Goal: Transaction & Acquisition: Complete application form

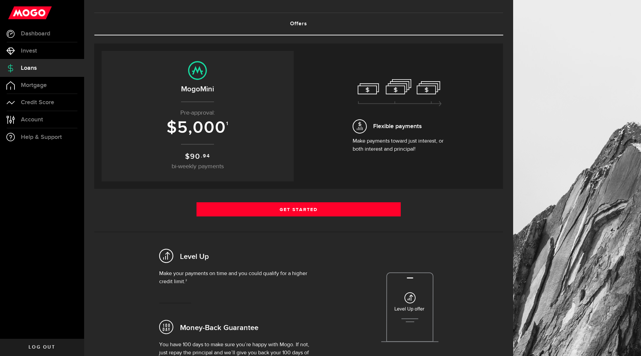
scroll to position [32, 0]
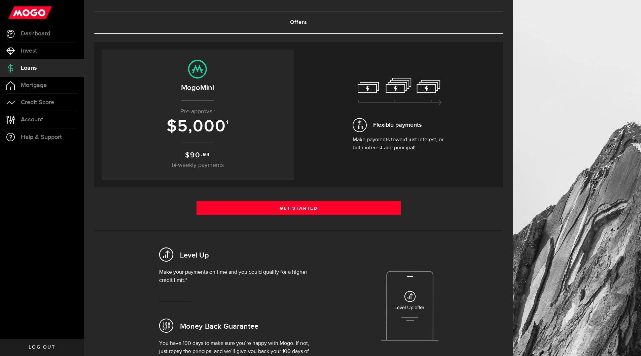
click at [211, 124] on span "5,000" at bounding box center [201, 126] width 49 height 20
click at [41, 86] on span "Mortgage" at bounding box center [34, 85] width 26 height 6
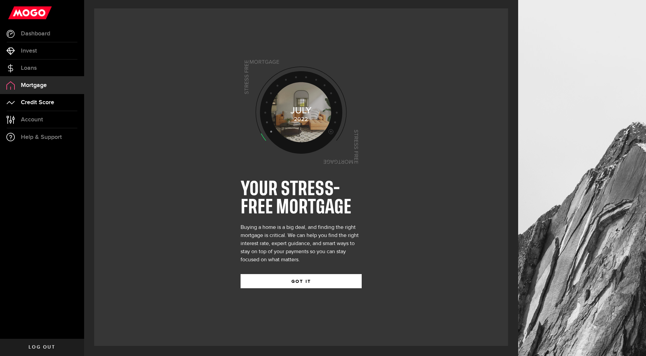
click at [39, 100] on span "Credit Score" at bounding box center [37, 102] width 33 height 6
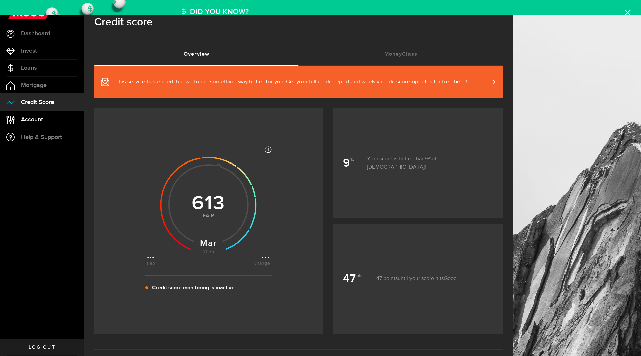
click at [35, 116] on span "Account" at bounding box center [32, 119] width 22 height 6
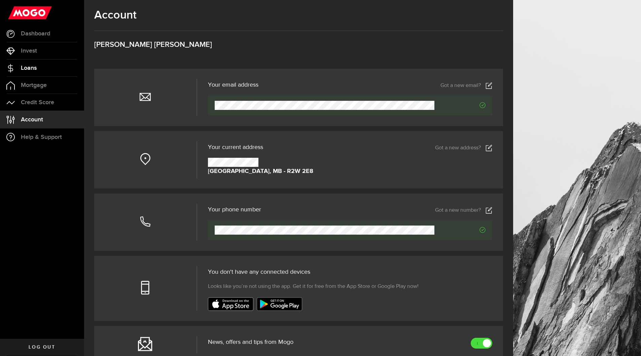
click at [37, 65] on span "Loans" at bounding box center [29, 68] width 16 height 6
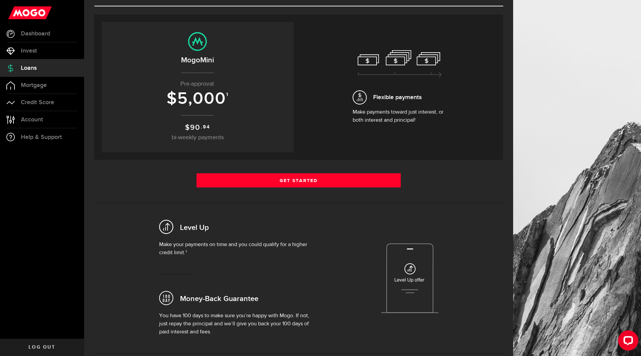
scroll to position [44, 0]
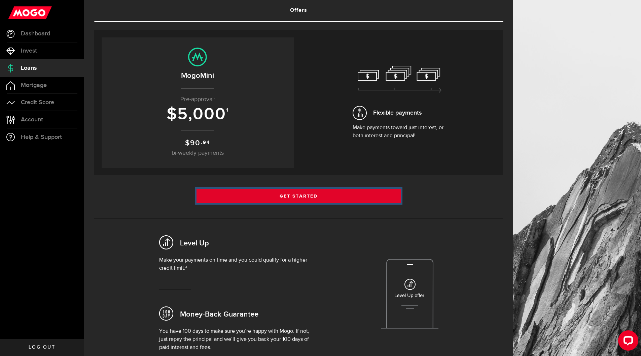
click at [298, 193] on link "Get Started" at bounding box center [299, 196] width 205 height 14
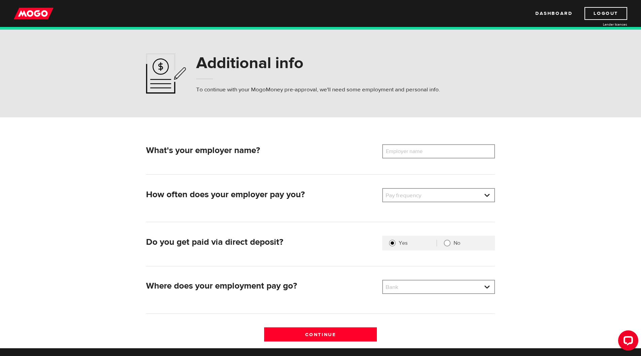
click at [404, 152] on label "Employer name" at bounding box center [409, 151] width 54 height 14
click at [404, 152] on input "Employer name" at bounding box center [438, 151] width 113 height 14
click at [412, 151] on input "Manitoba government" at bounding box center [438, 151] width 113 height 14
type input "Manitoba Government"
click at [485, 194] on link at bounding box center [438, 195] width 111 height 13
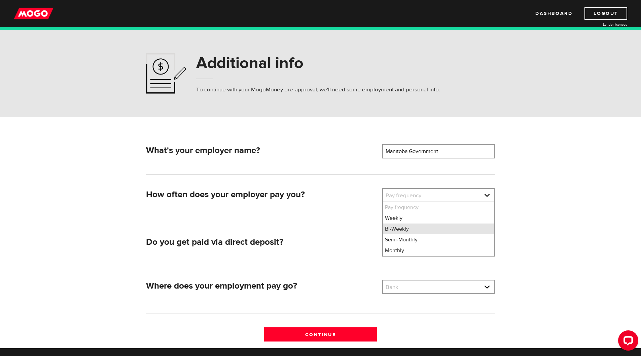
click at [448, 229] on li "Bi-Weekly" at bounding box center [438, 228] width 111 height 11
select select "2"
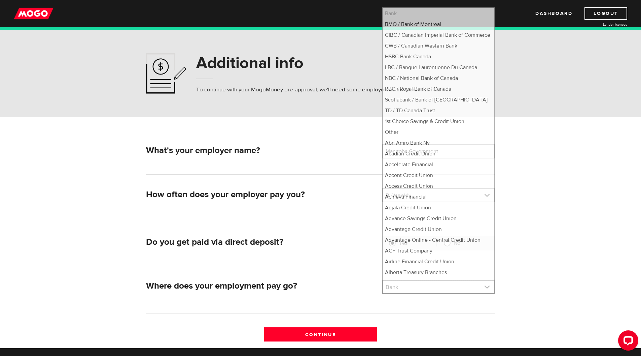
click at [487, 284] on link at bounding box center [438, 286] width 111 height 13
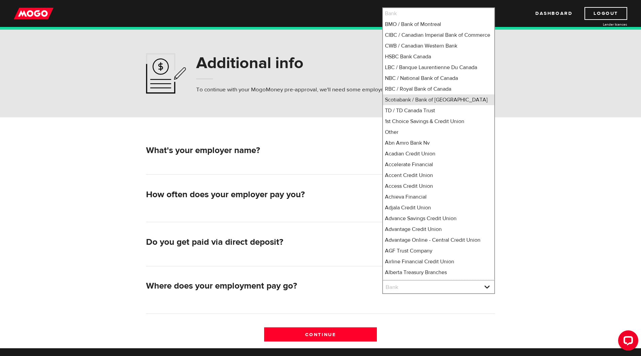
click at [423, 105] on li "Scotiabank / Bank of [GEOGRAPHIC_DATA]" at bounding box center [438, 99] width 111 height 11
select select "2"
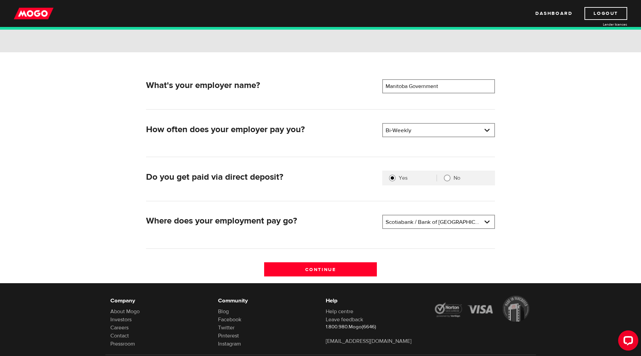
scroll to position [101, 0]
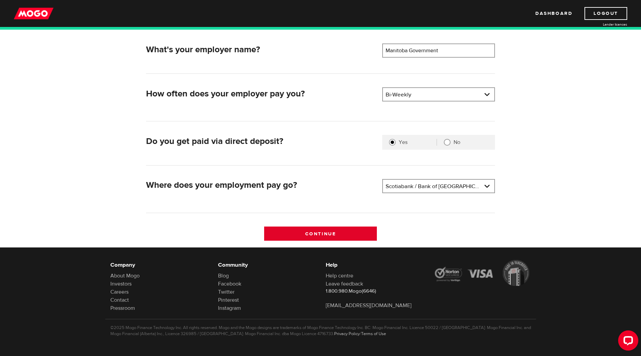
click at [303, 236] on input "Continue" at bounding box center [320, 233] width 113 height 14
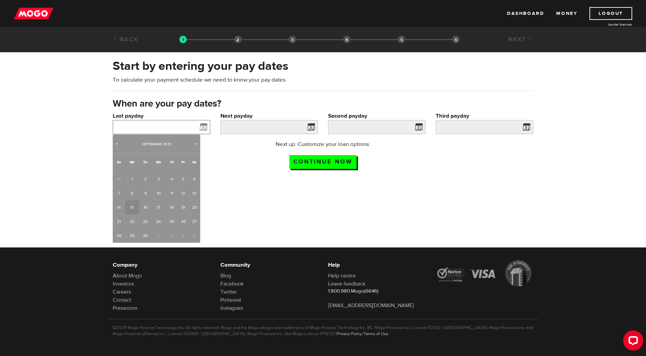
click at [144, 127] on input "Last payday" at bounding box center [162, 127] width 98 height 14
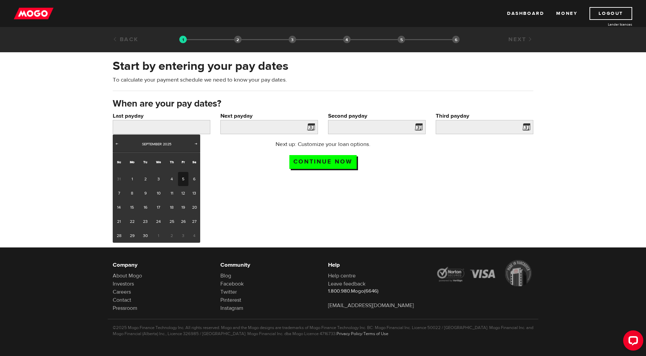
click at [182, 181] on link "5" at bounding box center [183, 179] width 10 height 14
type input "2025/09/05"
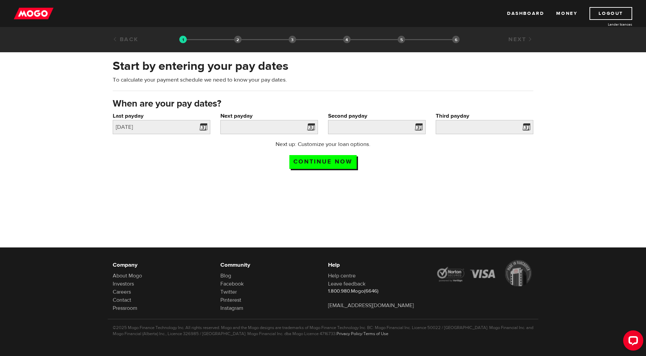
click at [307, 129] on span at bounding box center [310, 128] width 10 height 11
click at [309, 129] on span at bounding box center [310, 128] width 10 height 11
click at [291, 129] on input "Next payday" at bounding box center [270, 127] width 98 height 14
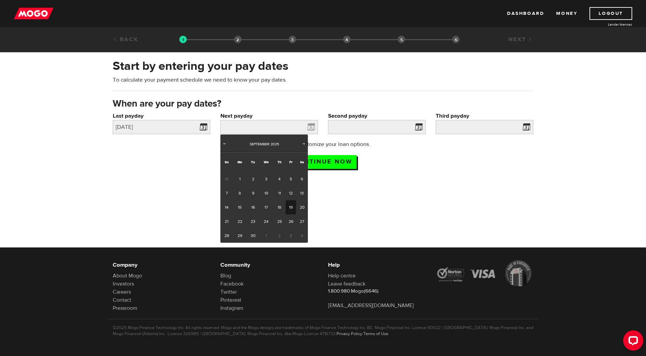
click at [292, 207] on link "19" at bounding box center [291, 207] width 10 height 14
type input "2025/09/19"
type input "2025/10/3"
type input "2025/10/17"
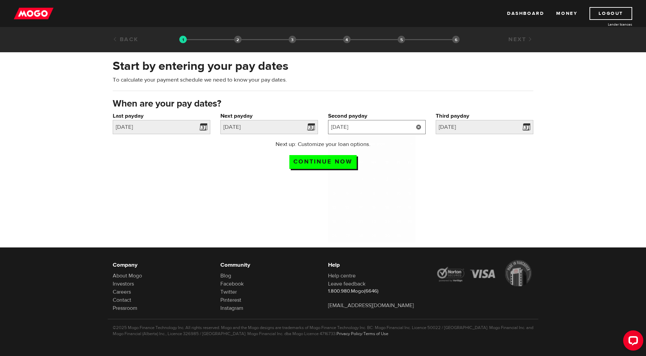
click at [394, 127] on input "2025/10/3" at bounding box center [377, 127] width 98 height 14
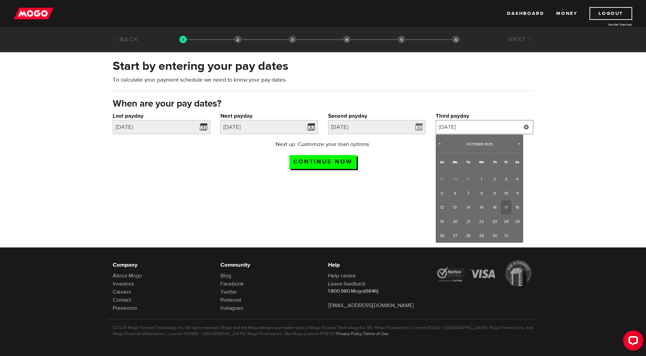
click at [481, 130] on input "2025/10/17" at bounding box center [485, 127] width 98 height 14
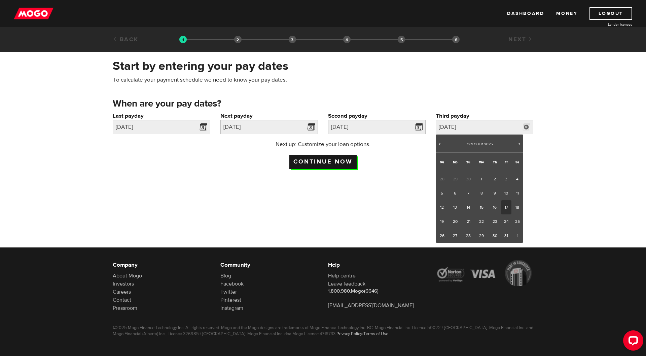
click at [330, 163] on input "Continue now" at bounding box center [323, 162] width 67 height 14
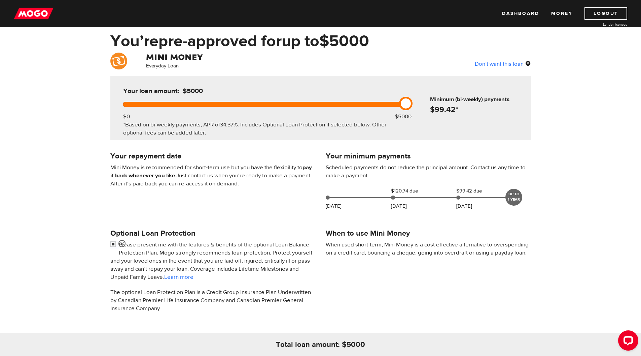
scroll to position [28, 0]
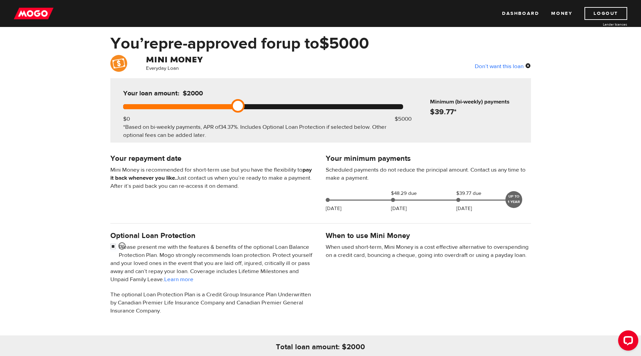
drag, startPoint x: 404, startPoint y: 106, endPoint x: 239, endPoint y: 108, distance: 165.3
click at [239, 108] on link at bounding box center [237, 105] width 13 height 13
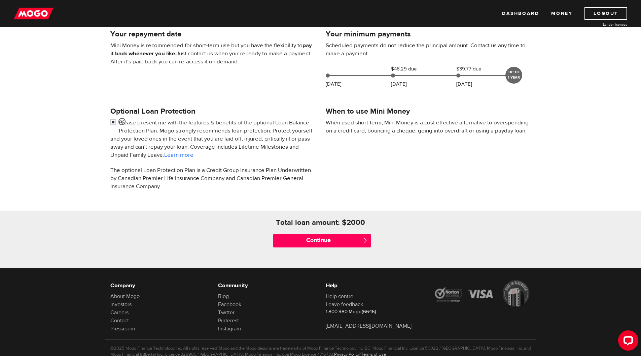
scroll to position [153, 0]
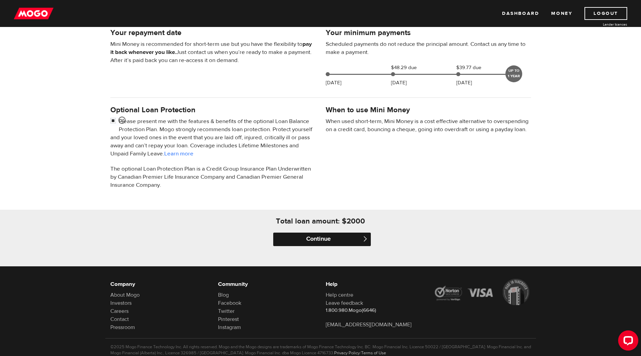
click at [336, 239] on input "Continue" at bounding box center [322, 238] width 98 height 13
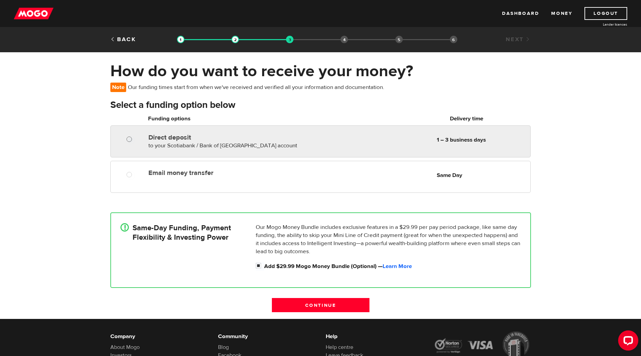
radio input "true"
click at [128, 142] on input "Direct deposit" at bounding box center [131, 140] width 8 height 8
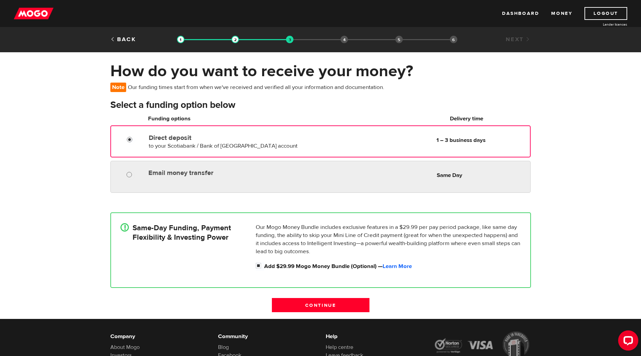
radio input "true"
click at [129, 175] on input "Email money transfer" at bounding box center [131, 175] width 8 height 8
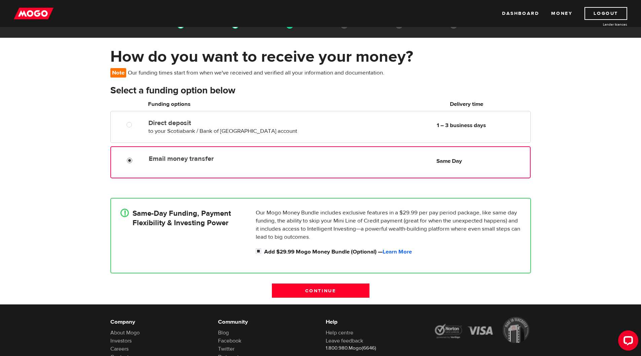
scroll to position [9, 0]
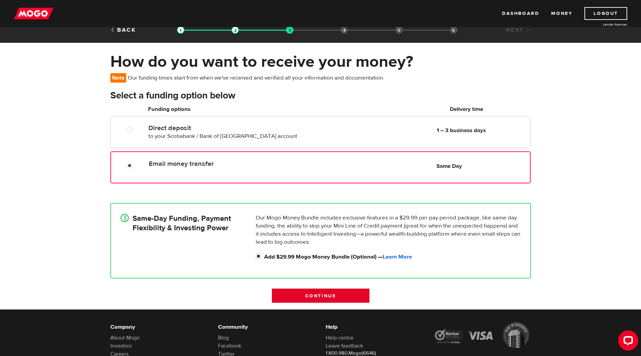
click at [312, 297] on input "Continue" at bounding box center [321, 295] width 98 height 14
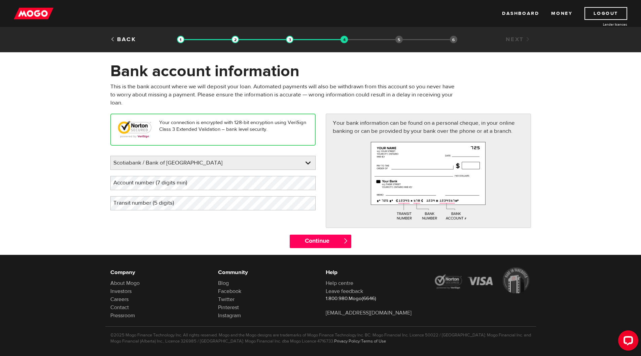
click at [165, 184] on label "Account number (7 digits min)" at bounding box center [155, 183] width 91 height 14
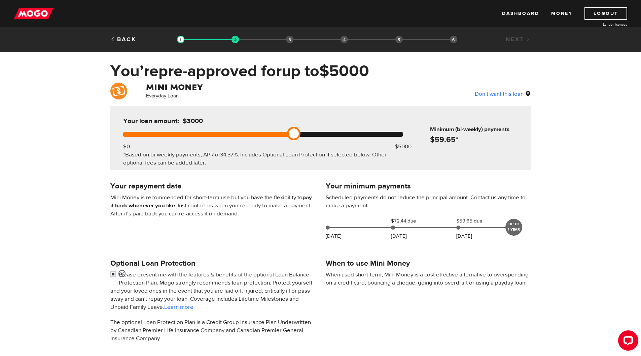
drag, startPoint x: 403, startPoint y: 134, endPoint x: 286, endPoint y: 134, distance: 117.2
click at [286, 134] on div at bounding box center [263, 134] width 280 height 5
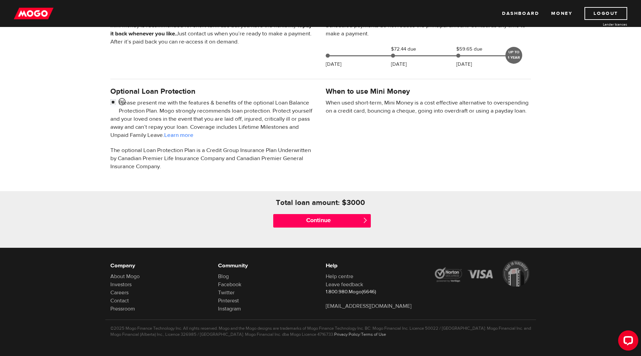
scroll to position [171, 0]
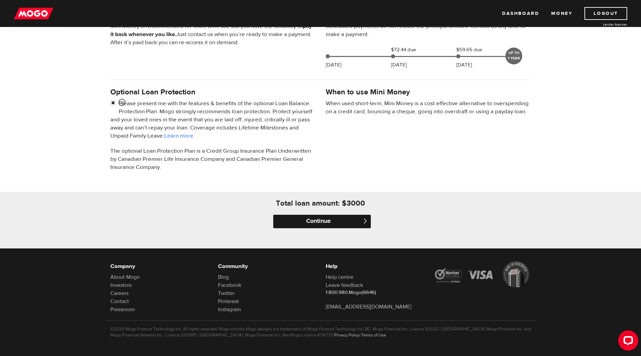
click at [335, 220] on input "Continue" at bounding box center [322, 220] width 98 height 13
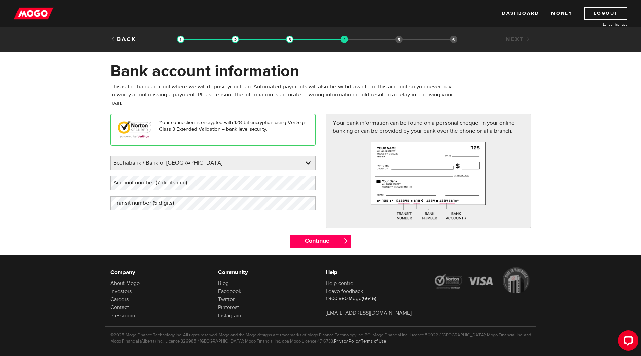
click at [140, 184] on label "Account number (7 digits min)" at bounding box center [155, 183] width 91 height 14
click at [139, 202] on label "Transit number (5 digits)" at bounding box center [148, 203] width 77 height 14
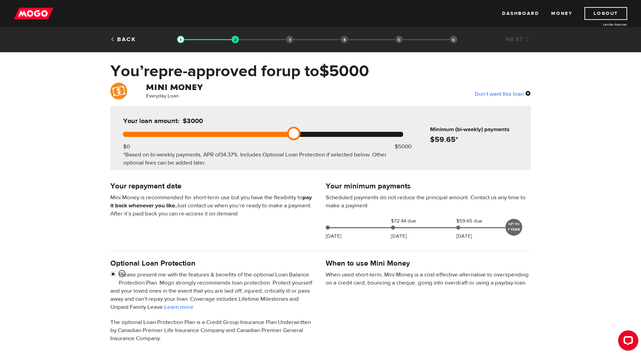
drag, startPoint x: 408, startPoint y: 135, endPoint x: 291, endPoint y: 135, distance: 117.2
click at [291, 135] on link at bounding box center [293, 133] width 13 height 13
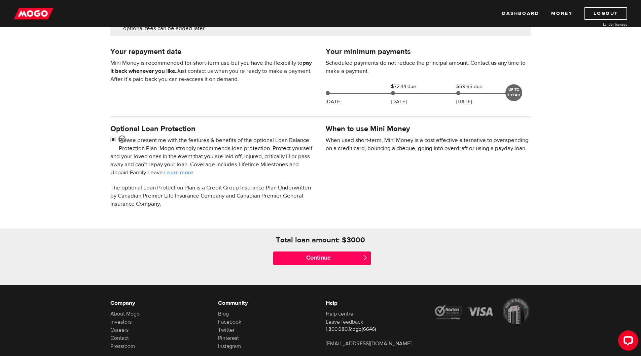
scroll to position [173, 0]
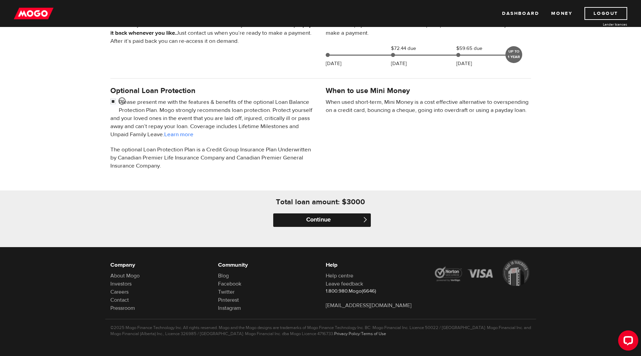
click at [340, 220] on input "Continue" at bounding box center [322, 219] width 98 height 13
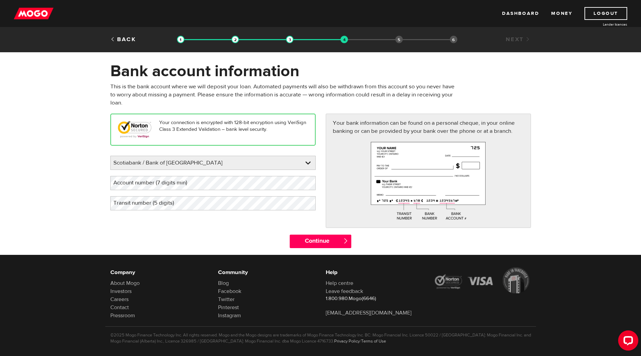
click at [201, 178] on label "Account number (7 digits min)" at bounding box center [155, 183] width 91 height 14
click at [168, 207] on label "Transit number (5 digits)" at bounding box center [148, 203] width 77 height 14
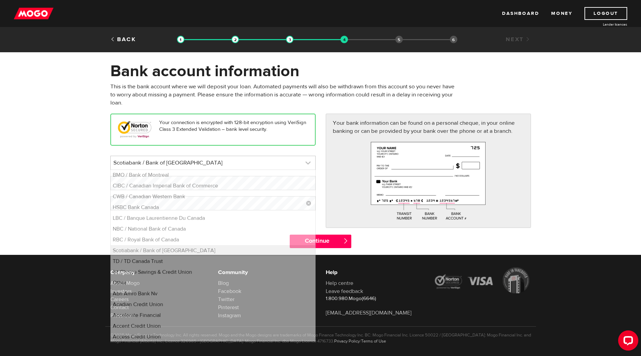
click at [309, 164] on link at bounding box center [213, 162] width 205 height 13
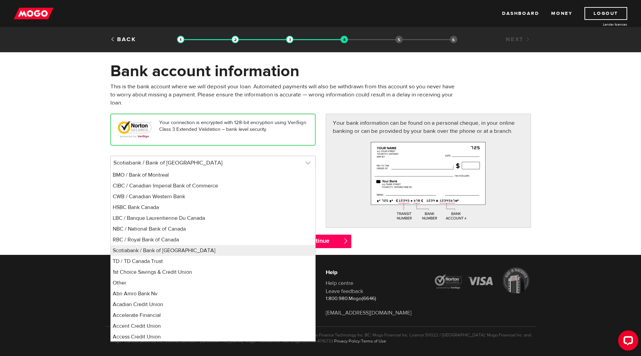
click at [309, 164] on link at bounding box center [213, 162] width 205 height 13
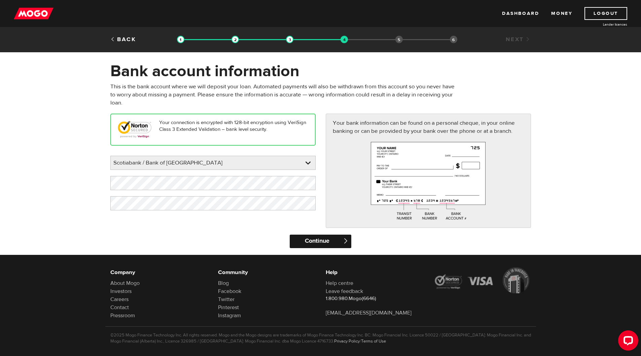
click at [331, 239] on input "Continue" at bounding box center [321, 240] width 62 height 13
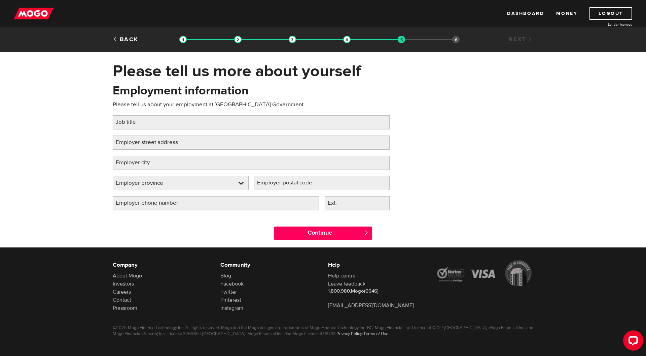
click at [128, 126] on label "Job title" at bounding box center [131, 122] width 37 height 14
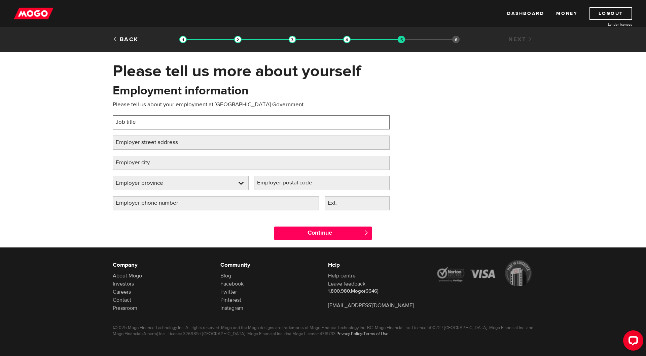
click at [128, 126] on input "Job title" at bounding box center [251, 122] width 277 height 14
type input "Media Tech Level 3"
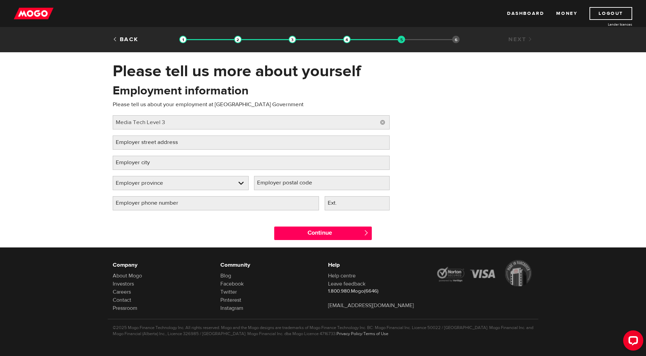
drag, startPoint x: 146, startPoint y: 143, endPoint x: 161, endPoint y: 143, distance: 15.2
click at [146, 143] on label "Employer street address" at bounding box center [152, 142] width 79 height 14
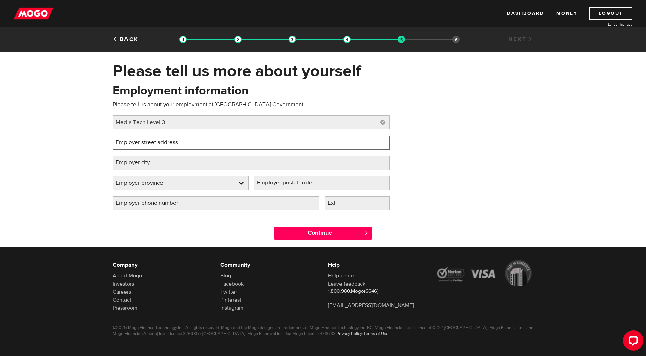
click at [146, 143] on input "Employer street address" at bounding box center [251, 142] width 277 height 14
type input "[STREET_ADDRESS]"
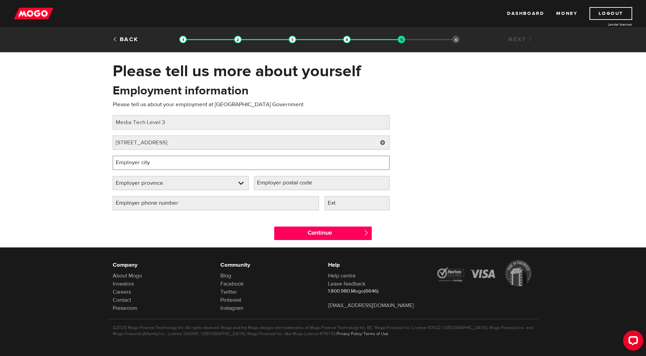
click at [199, 165] on input "Employer city" at bounding box center [251, 163] width 277 height 14
type input "[GEOGRAPHIC_DATA]"
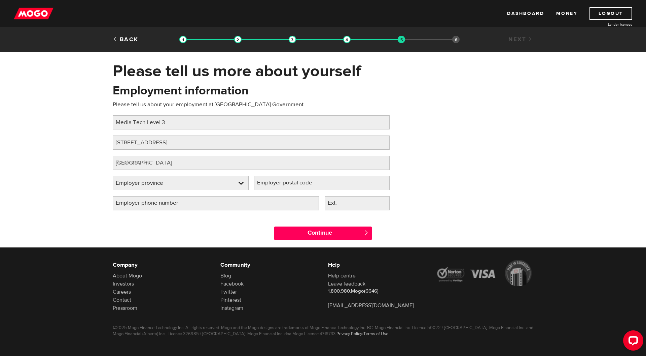
select select "MB"
type input "R2W 1H3"
type input "(120) 429-2329"
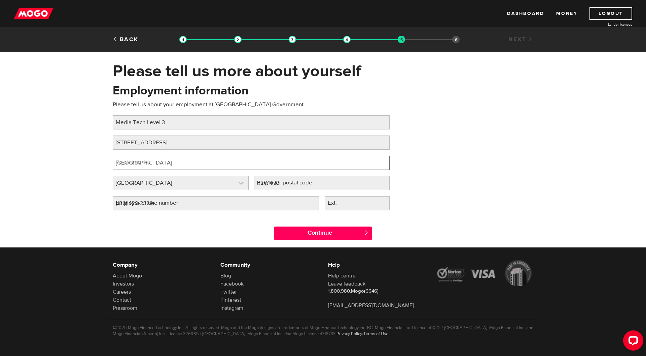
select select "MB"
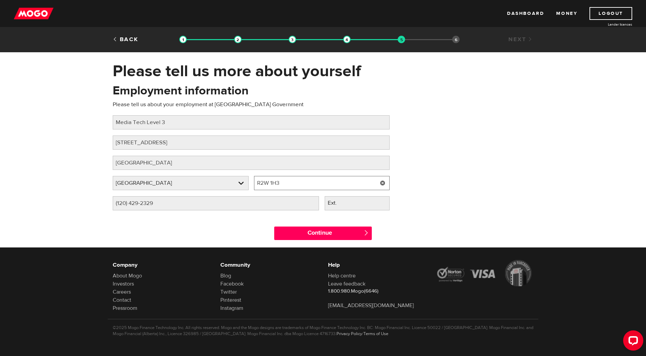
drag, startPoint x: 301, startPoint y: 181, endPoint x: 252, endPoint y: 180, distance: 49.2
click at [252, 180] on div "Employer postal code Please fill in your employer's postal code R2W 1H3" at bounding box center [321, 186] width 141 height 20
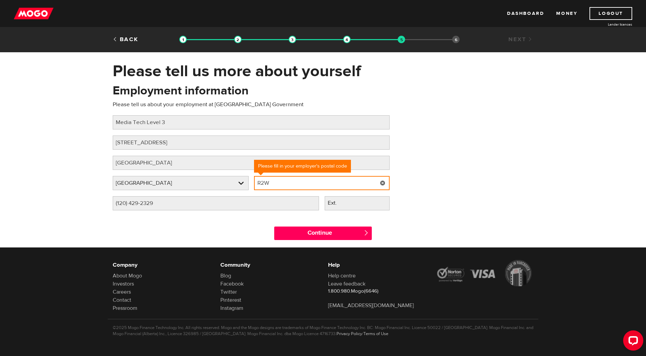
click at [271, 183] on input "R2W" at bounding box center [322, 183] width 136 height 14
paste input "[STREET_ADDRESS]"
drag, startPoint x: 337, startPoint y: 182, endPoint x: 252, endPoint y: 180, distance: 85.2
click at [252, 180] on div "Employer postal code Please fill in your employer's postal code [STREET_ADDRESS]" at bounding box center [321, 186] width 141 height 20
type input "R3G 0T3"
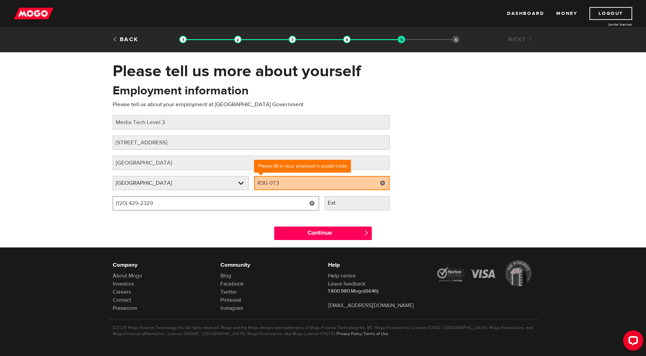
click at [126, 203] on input "(120) 429-2329" at bounding box center [216, 203] width 206 height 14
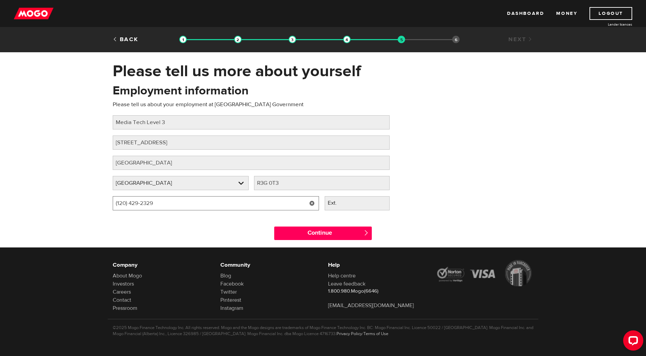
click at [119, 203] on input "(120) 429-2329" at bounding box center [216, 203] width 206 height 14
type input "(204) 292-329"
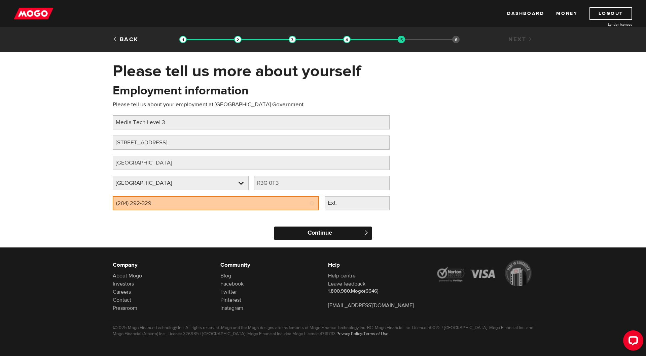
click at [327, 233] on input "Continue" at bounding box center [323, 232] width 98 height 13
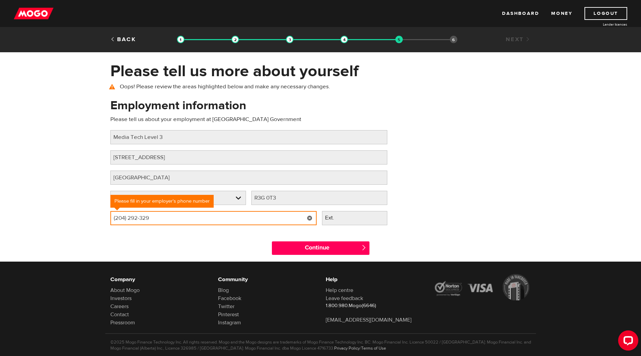
click at [152, 217] on input "(204) 292-329" at bounding box center [213, 218] width 206 height 14
type input "(204) 292-3299"
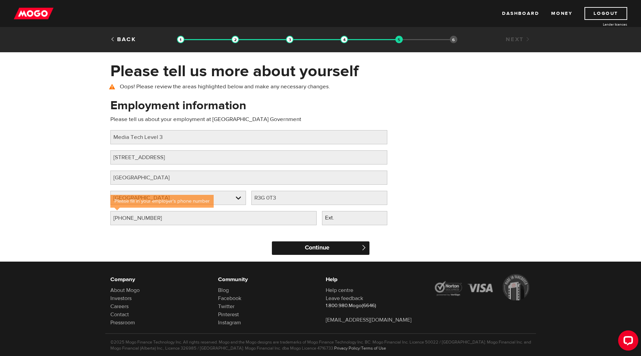
click at [318, 249] on input "Continue" at bounding box center [321, 247] width 98 height 13
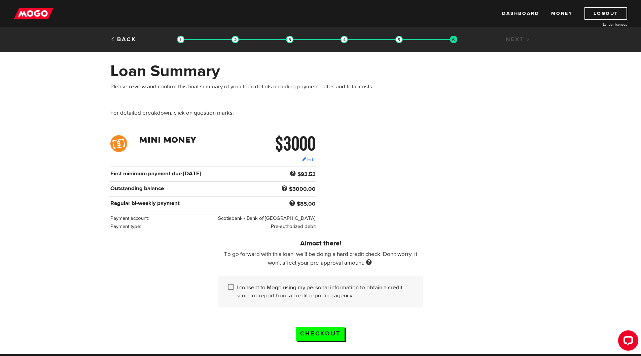
click at [232, 289] on input "I consent to Mogo using my personal information to obtain a credit score or rep…" at bounding box center [232, 287] width 8 height 8
checkbox input "true"
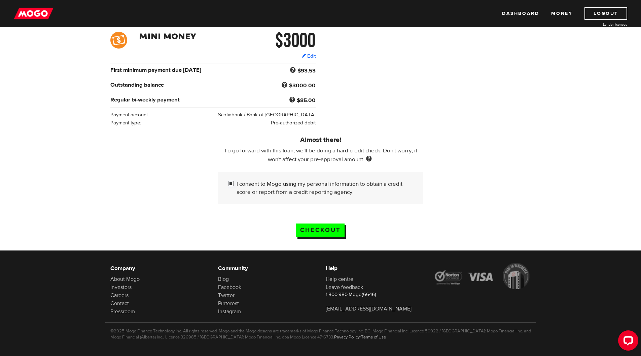
scroll to position [107, 0]
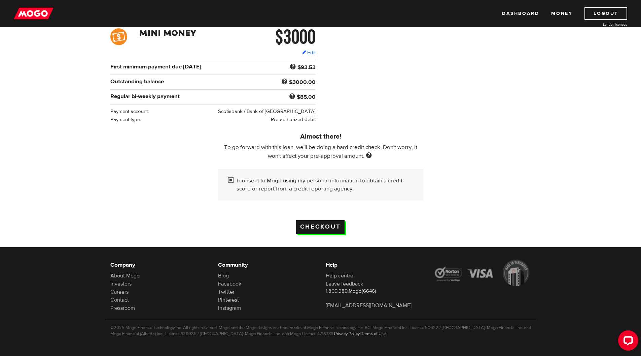
click at [317, 228] on input "Checkout" at bounding box center [320, 227] width 48 height 14
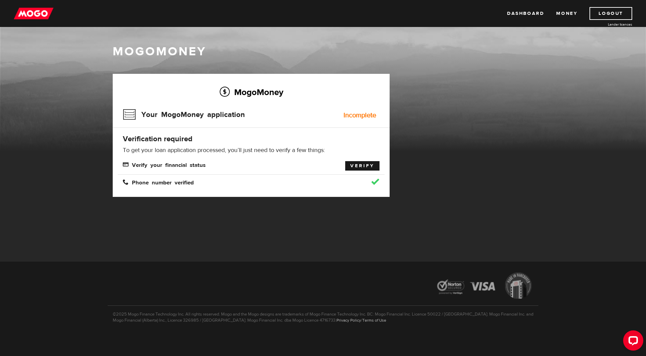
click at [362, 164] on link "Verify" at bounding box center [362, 165] width 34 height 9
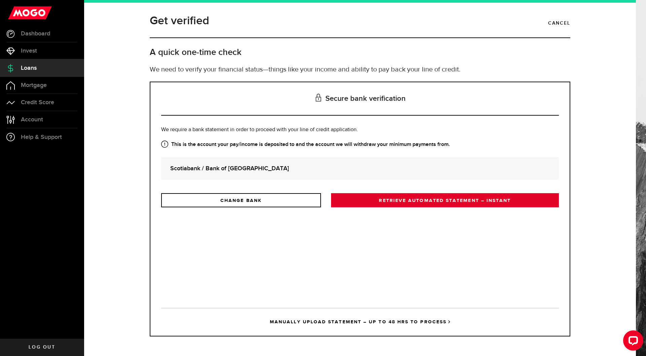
click at [443, 201] on link "RETRIEVE AUTOMATED STATEMENT – INSTANT" at bounding box center [445, 200] width 228 height 14
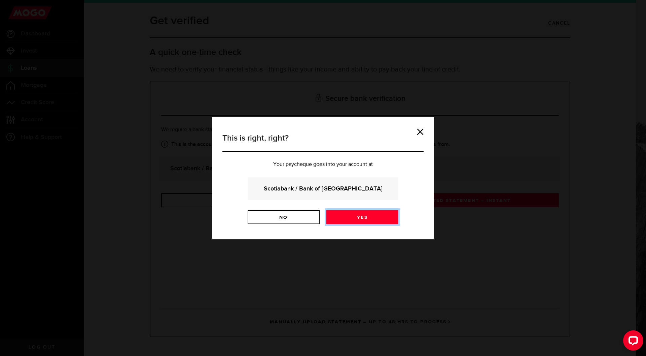
click at [360, 213] on link "Yes" at bounding box center [363, 217] width 72 height 14
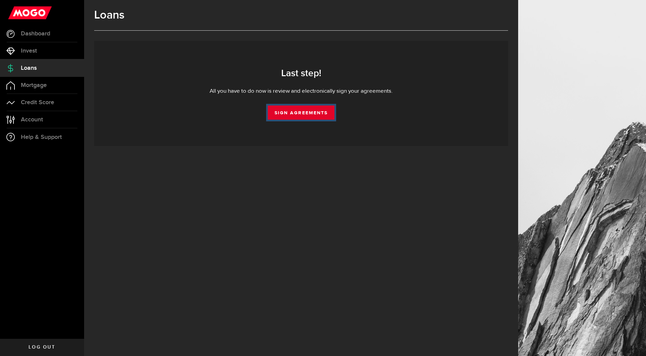
click at [297, 112] on link "Sign Agreements" at bounding box center [301, 112] width 67 height 14
